Goal: Transaction & Acquisition: Purchase product/service

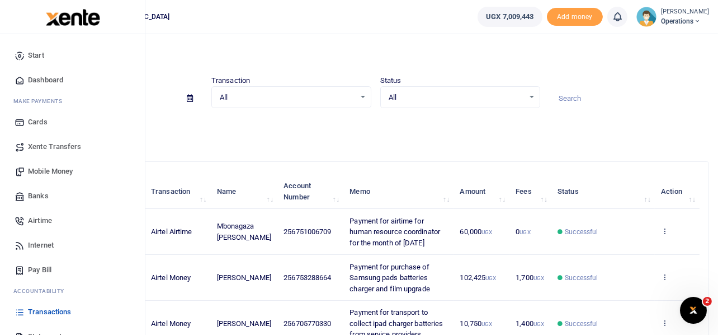
click at [53, 173] on span "Mobile Money" at bounding box center [50, 171] width 45 height 11
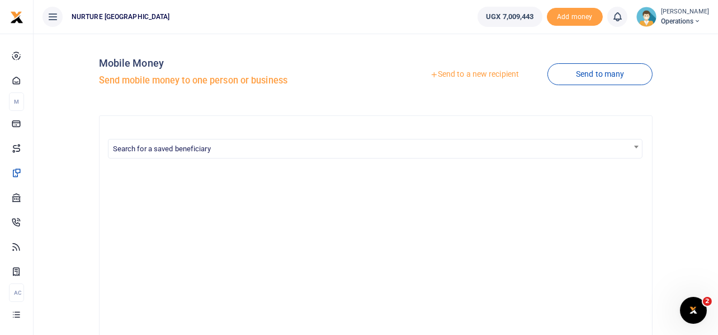
click at [492, 74] on link "Send to a new recipient" at bounding box center [475, 74] width 146 height 20
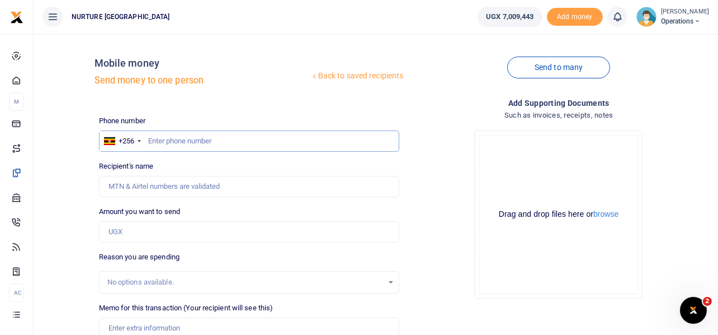
click at [225, 139] on input "text" at bounding box center [249, 140] width 301 height 21
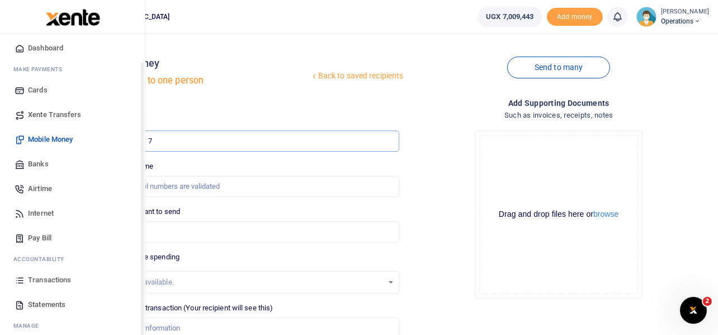
scroll to position [64, 0]
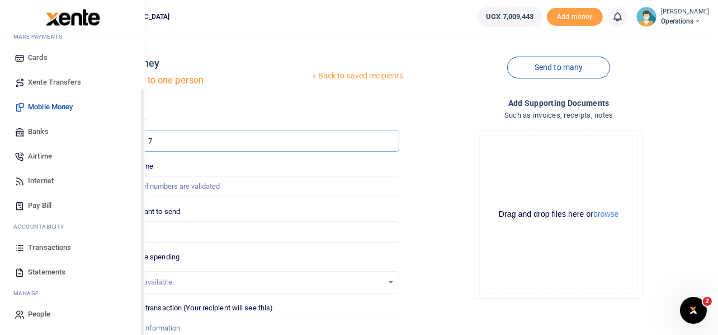
type input "7"
click at [55, 246] on span "Transactions" at bounding box center [49, 247] width 43 height 11
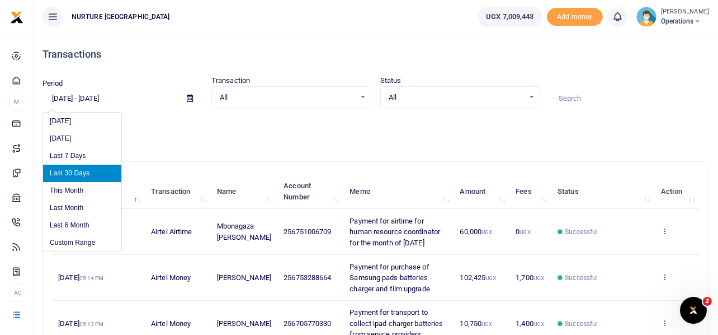
click at [106, 99] on input "08/10/2025 - 09/08/2025" at bounding box center [110, 98] width 135 height 19
click at [74, 187] on li "This Month" at bounding box center [82, 190] width 78 height 17
type input "09/01/2025 - 09/30/2025"
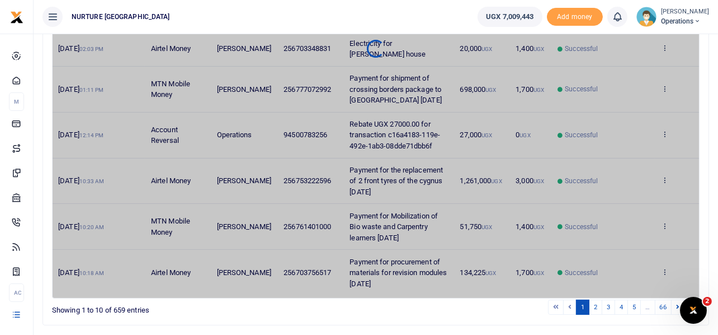
scroll to position [408, 0]
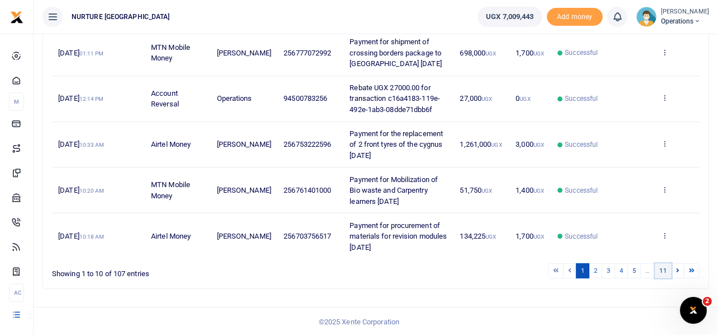
click at [665, 269] on link "11" at bounding box center [663, 270] width 17 height 15
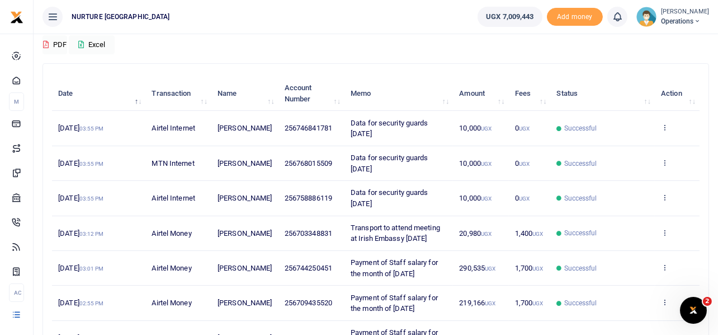
scroll to position [194, 0]
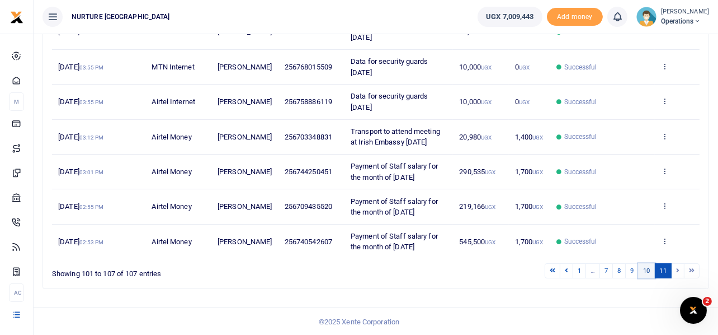
click at [649, 270] on link "10" at bounding box center [646, 270] width 17 height 15
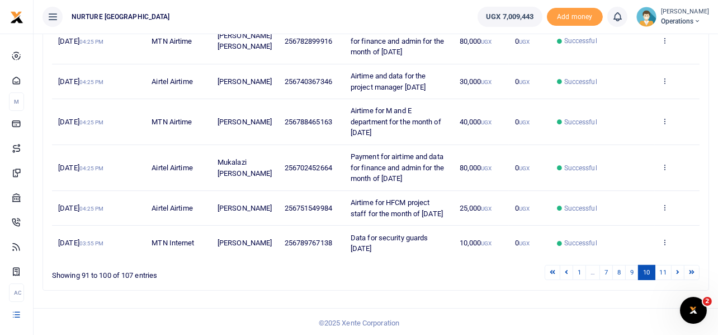
scroll to position [387, 0]
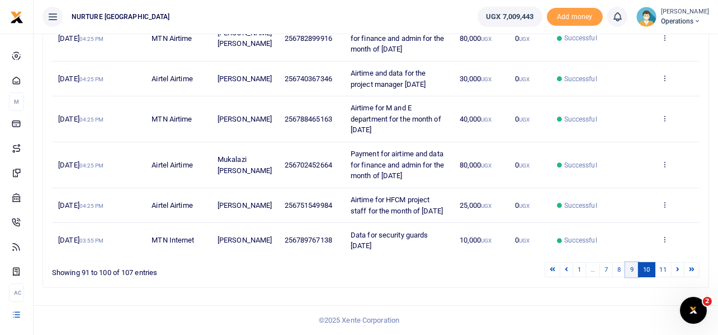
click at [632, 270] on link "9" at bounding box center [632, 269] width 13 height 15
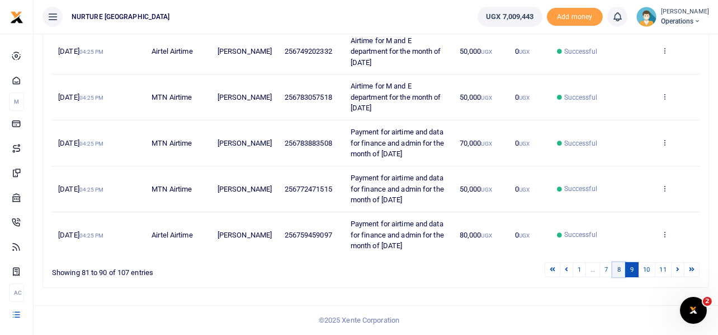
click at [617, 269] on link "8" at bounding box center [619, 269] width 13 height 15
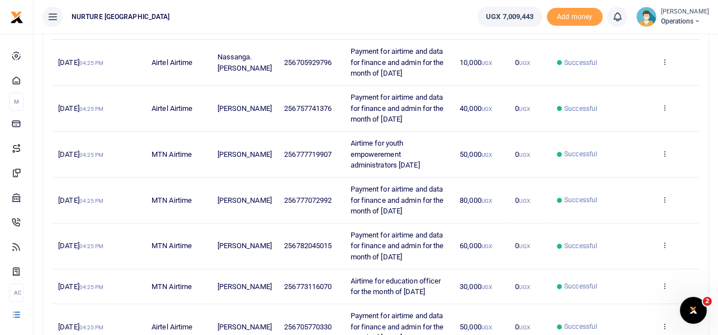
scroll to position [397, 0]
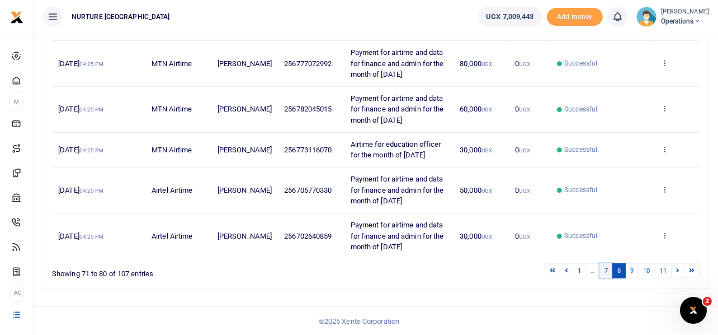
click at [604, 271] on link "7" at bounding box center [606, 270] width 13 height 15
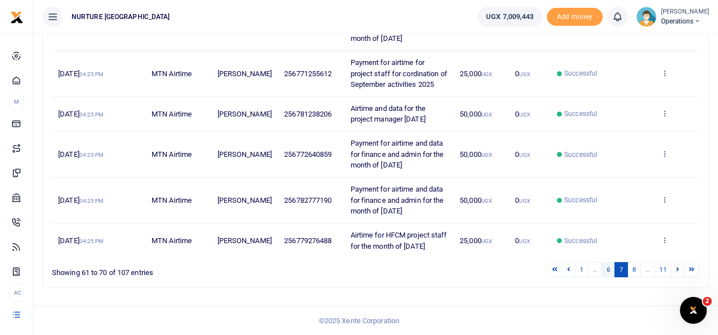
click at [607, 271] on link "6" at bounding box center [608, 269] width 13 height 15
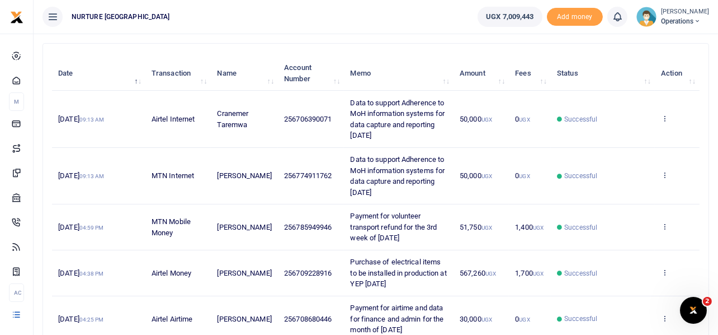
scroll to position [430, 0]
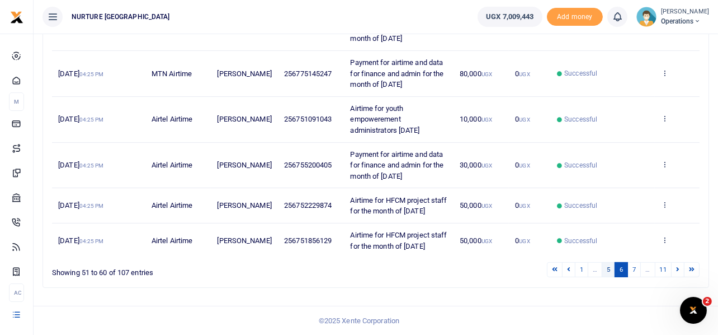
click at [605, 272] on link "5" at bounding box center [608, 269] width 13 height 15
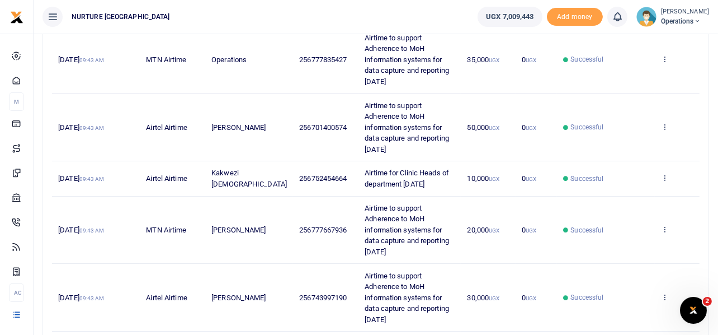
scroll to position [0, 0]
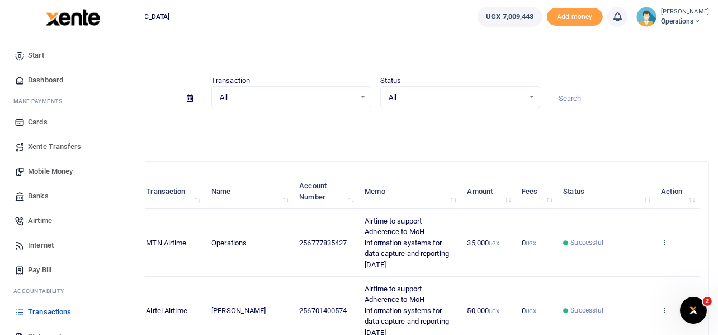
click at [49, 171] on span "Mobile Money" at bounding box center [50, 171] width 45 height 11
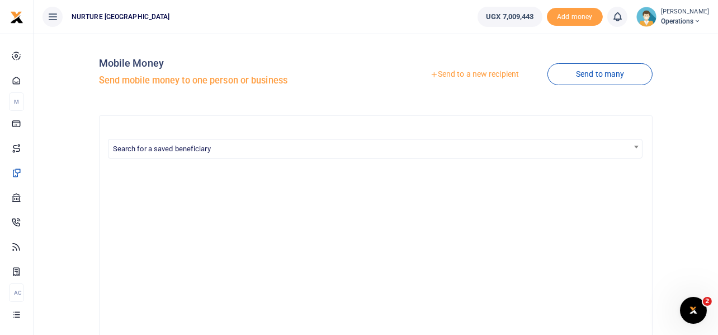
click at [475, 74] on link "Send to a new recipient" at bounding box center [475, 74] width 146 height 20
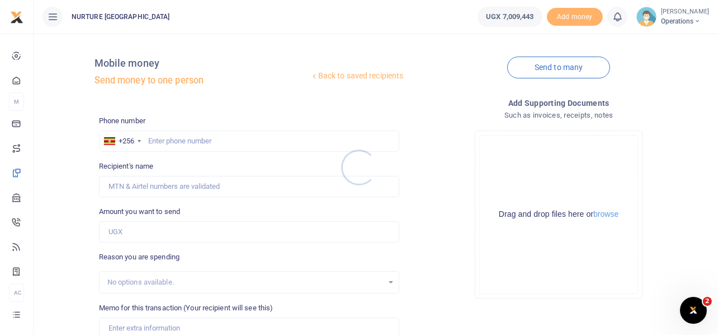
click at [237, 134] on div at bounding box center [359, 167] width 718 height 335
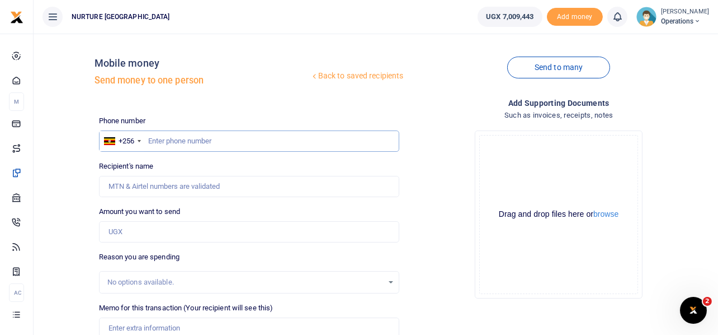
click at [214, 141] on input "text" at bounding box center [249, 140] width 301 height 21
paste input "256782899916"
type input "256782899916"
type input "James Bechman Kimbowa"
type input "256782899916"
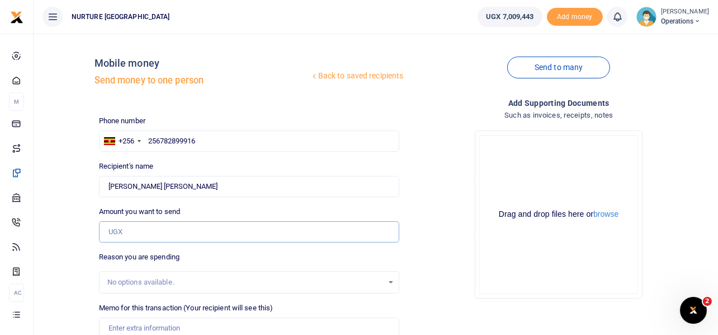
click at [143, 228] on input "Amount you want to send" at bounding box center [249, 231] width 301 height 21
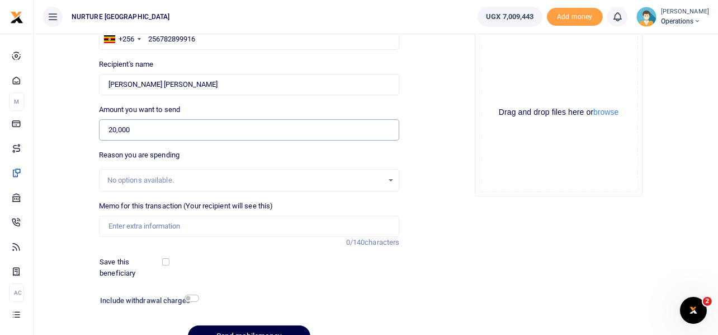
scroll to position [111, 0]
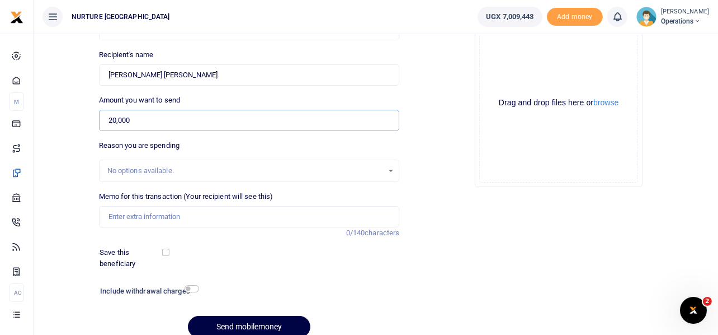
type input "20,000"
click at [166, 217] on input "Memo for this transaction (Your recipient will see this)" at bounding box center [249, 216] width 301 height 21
click at [216, 214] on input "Memo for this transaction (Your recipient will see this)" at bounding box center [249, 216] width 301 height 21
paste input "Transport for country director to Kawempe Aug 25"
click at [280, 217] on input "Transport for country director to Kawempe Aug 25" at bounding box center [249, 216] width 301 height 21
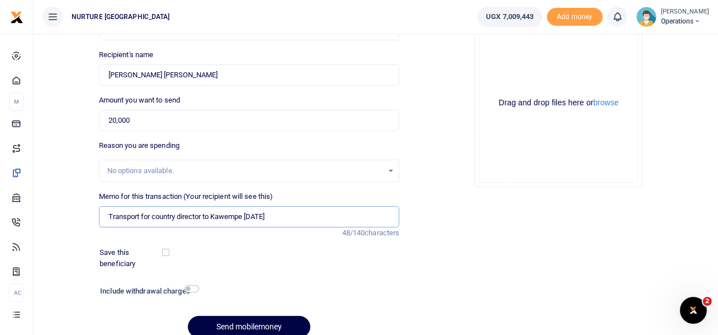
click at [280, 217] on input "Transport for country director to Kawempe Aug 25" at bounding box center [249, 216] width 301 height 21
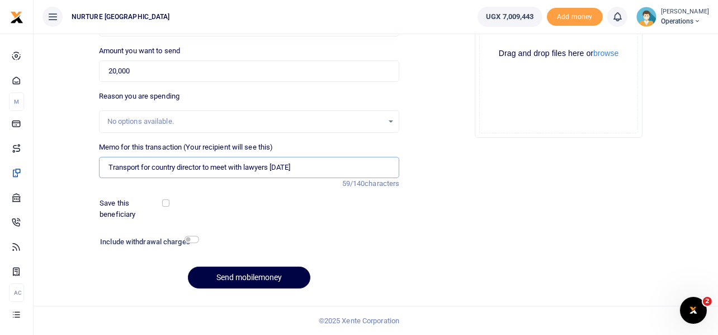
type input "Transport for country director to meet with lawyers Sept 25"
click at [194, 239] on input "checkbox" at bounding box center [192, 239] width 15 height 7
checkbox input "true"
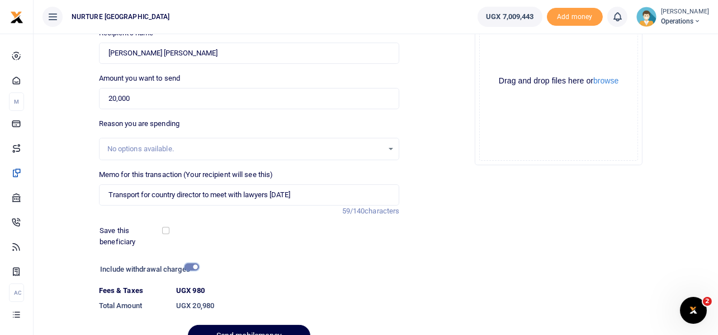
scroll to position [191, 0]
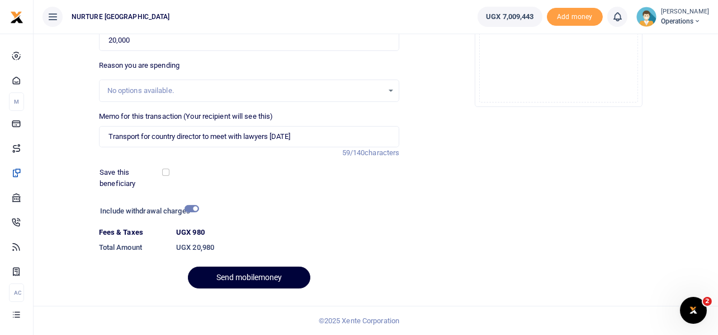
click at [239, 276] on button "Send mobilemoney" at bounding box center [249, 277] width 123 height 22
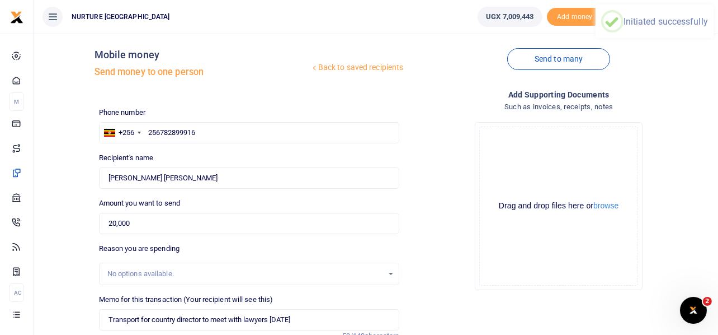
scroll to position [0, 0]
